Goal: Check status: Check status

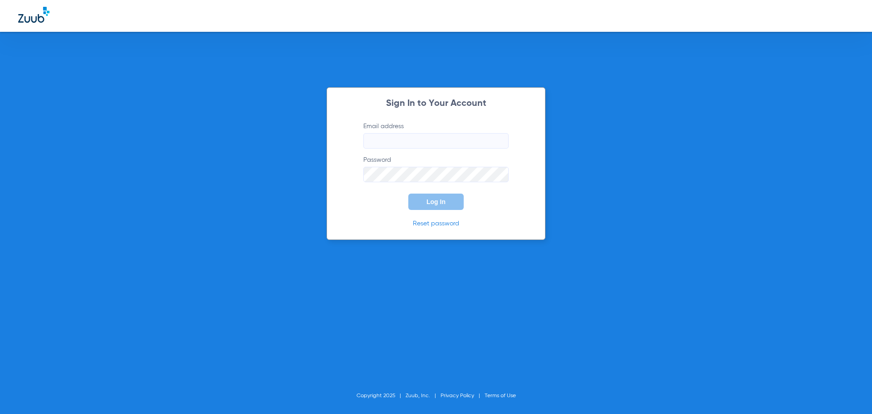
type input "[PERSON_NAME][EMAIL_ADDRESS][DOMAIN_NAME]"
click at [430, 200] on span "Log In" at bounding box center [435, 201] width 19 height 7
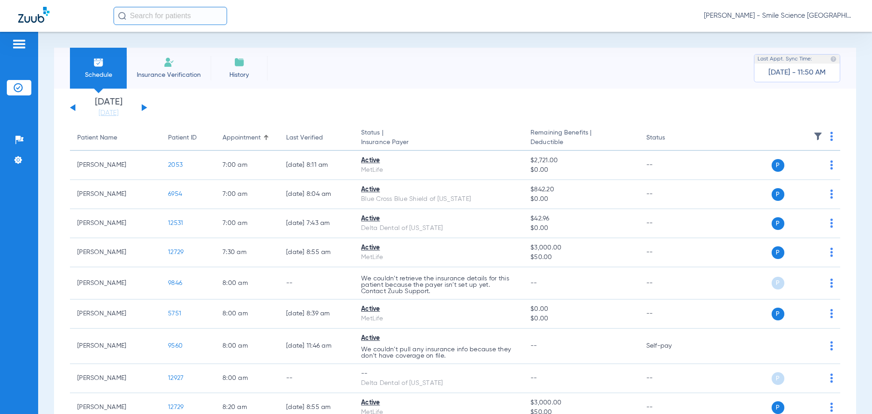
click at [143, 108] on button at bounding box center [144, 107] width 5 height 7
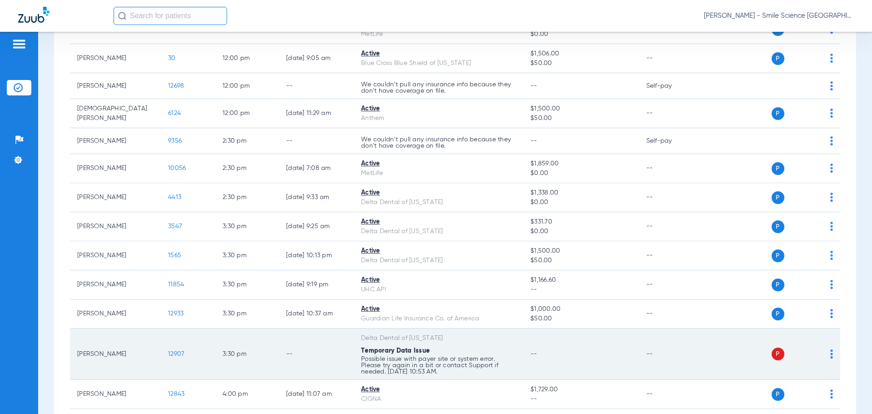
scroll to position [999, 0]
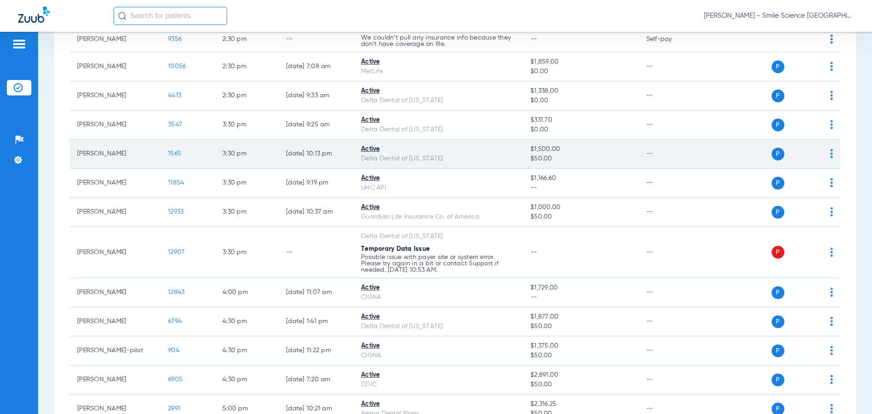
click at [173, 150] on span "1565" at bounding box center [174, 153] width 13 height 6
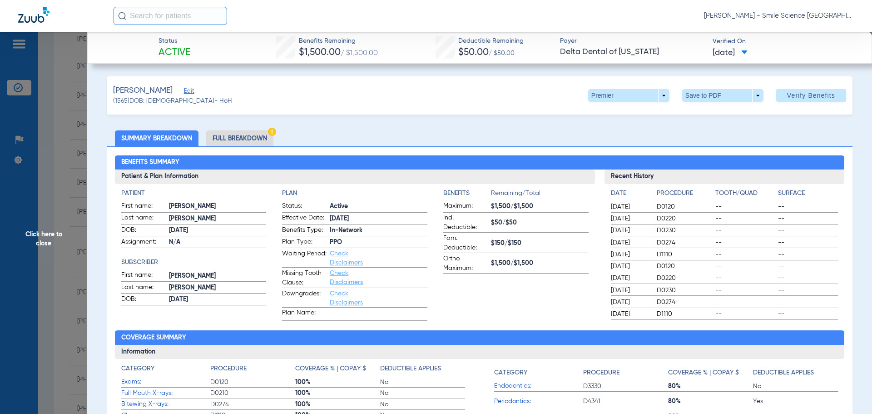
drag, startPoint x: 52, startPoint y: 235, endPoint x: 64, endPoint y: 230, distance: 13.7
click at [52, 235] on span "Click here to close" at bounding box center [43, 239] width 87 height 414
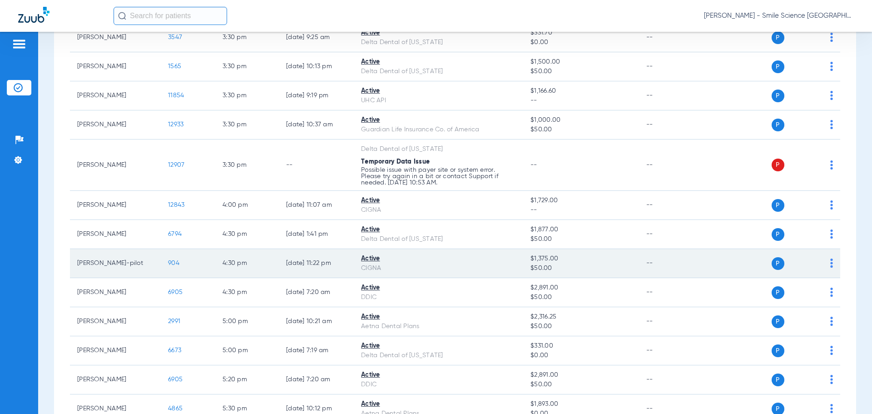
scroll to position [1089, 0]
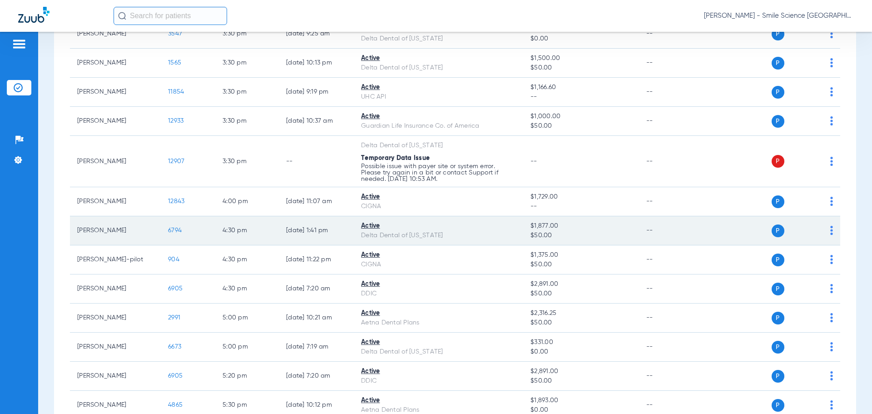
click at [177, 229] on span "6794" at bounding box center [175, 230] width 14 height 6
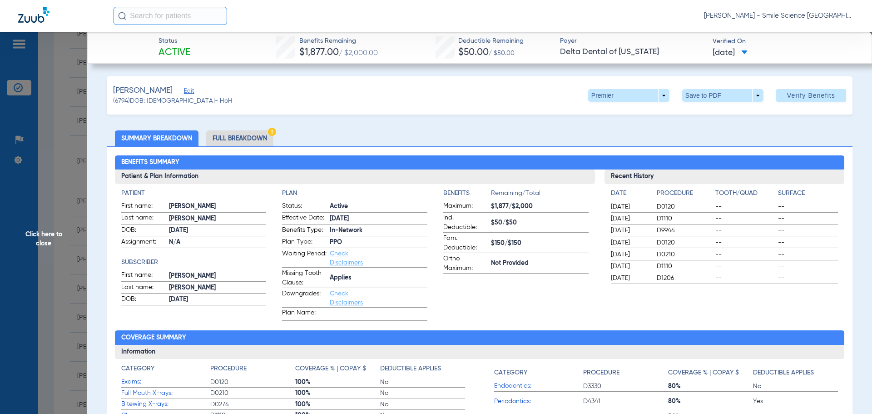
click at [50, 236] on span "Click here to close" at bounding box center [43, 239] width 87 height 414
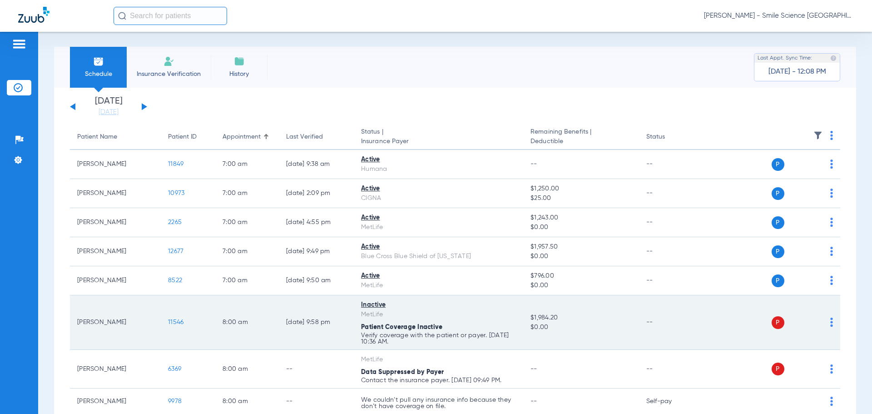
scroll to position [0, 0]
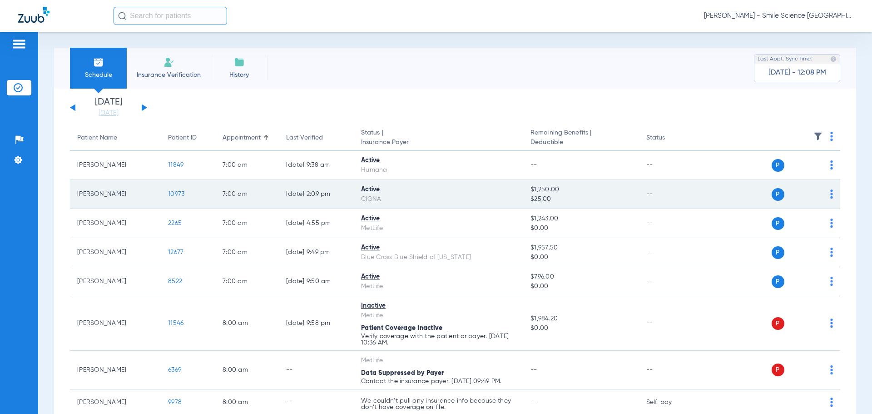
click at [179, 193] on span "10973" at bounding box center [176, 194] width 16 height 6
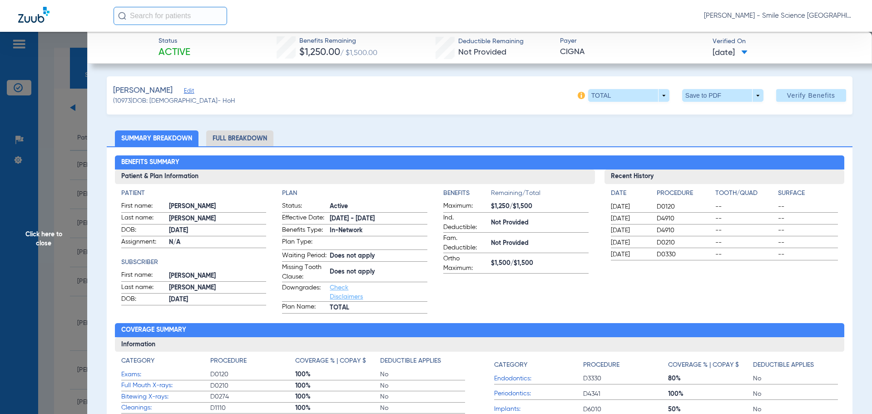
click at [54, 227] on span "Click here to close" at bounding box center [43, 239] width 87 height 414
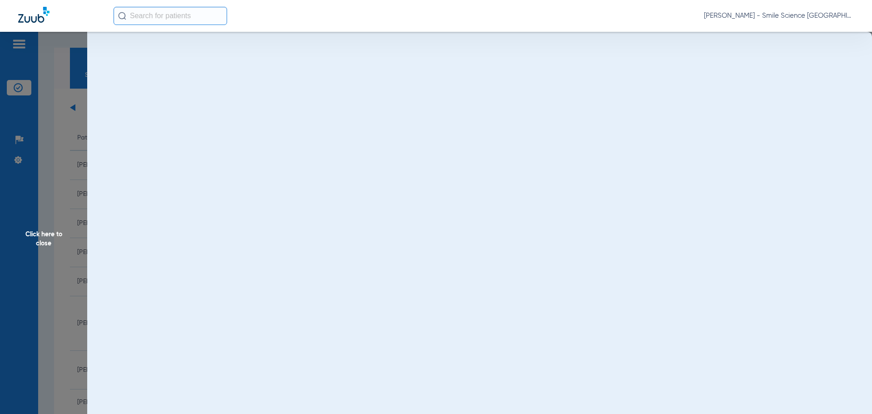
click at [54, 232] on span "Click here to close" at bounding box center [43, 239] width 87 height 414
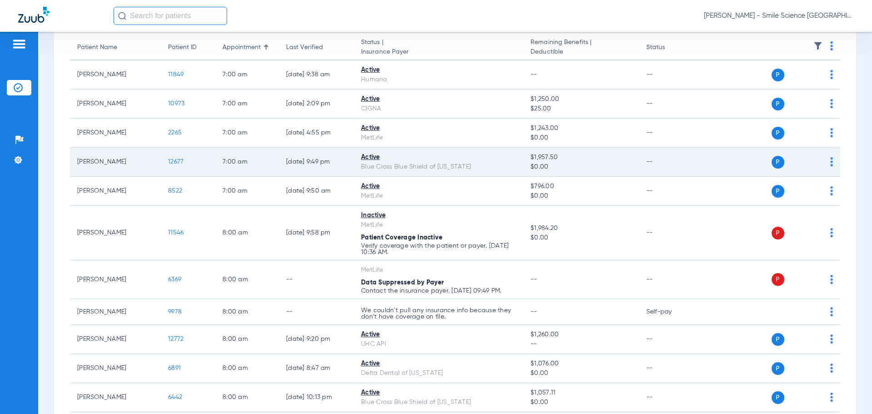
scroll to position [91, 0]
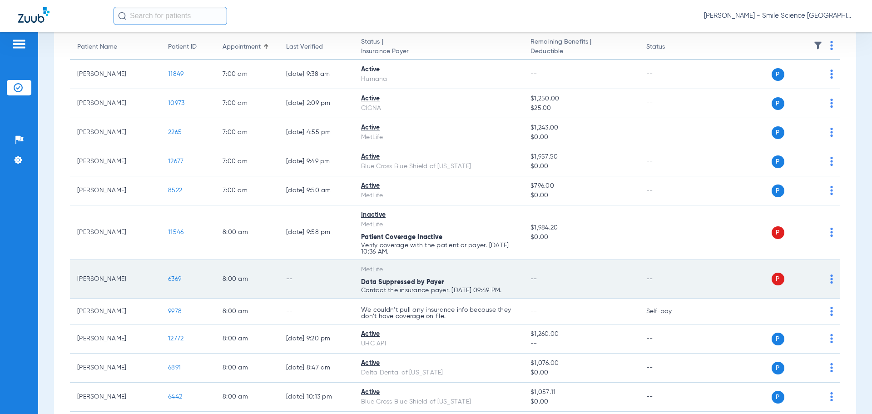
click at [177, 276] on span "6369" at bounding box center [174, 279] width 13 height 6
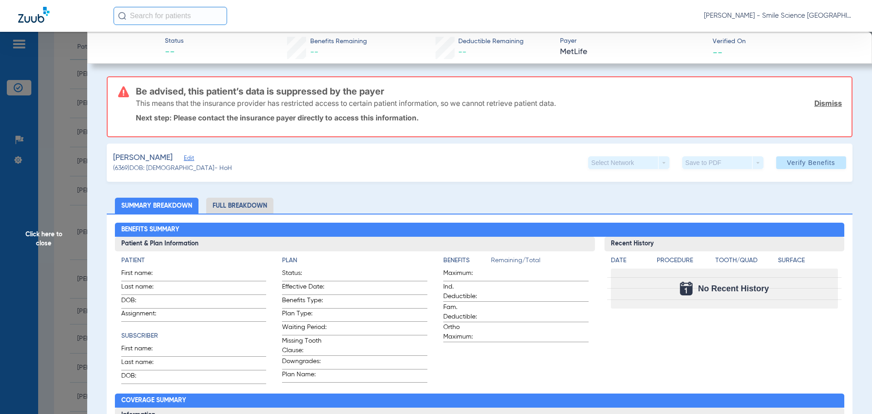
click at [47, 237] on span "Click here to close" at bounding box center [43, 239] width 87 height 414
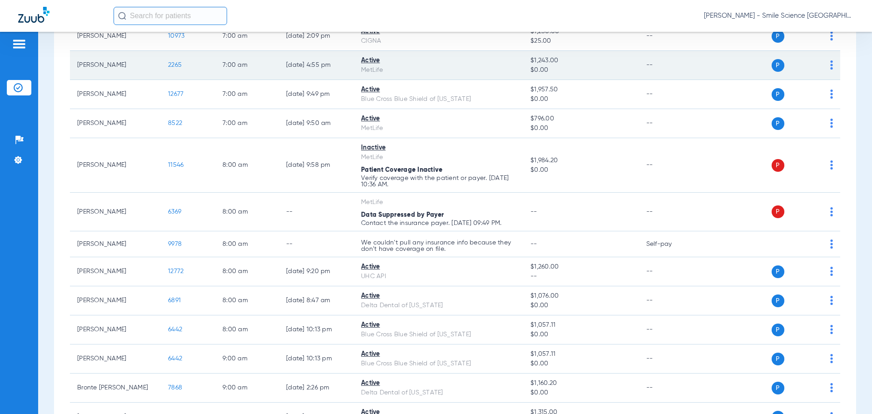
scroll to position [227, 0]
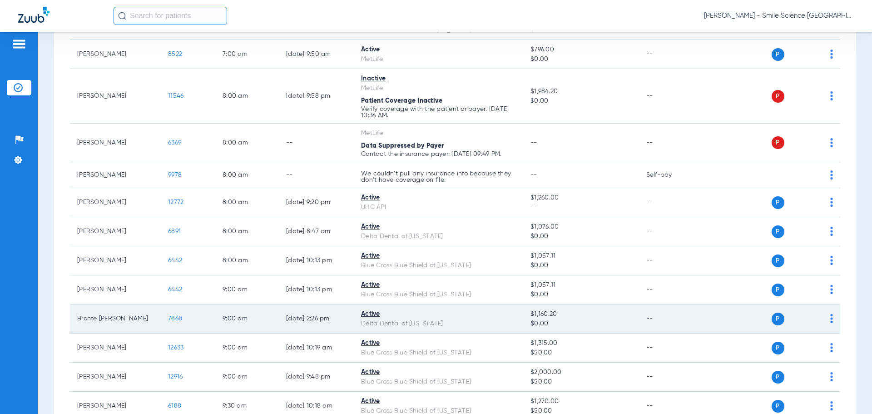
click at [176, 315] on span "7868" at bounding box center [175, 318] width 14 height 6
